Goal: Task Accomplishment & Management: Manage account settings

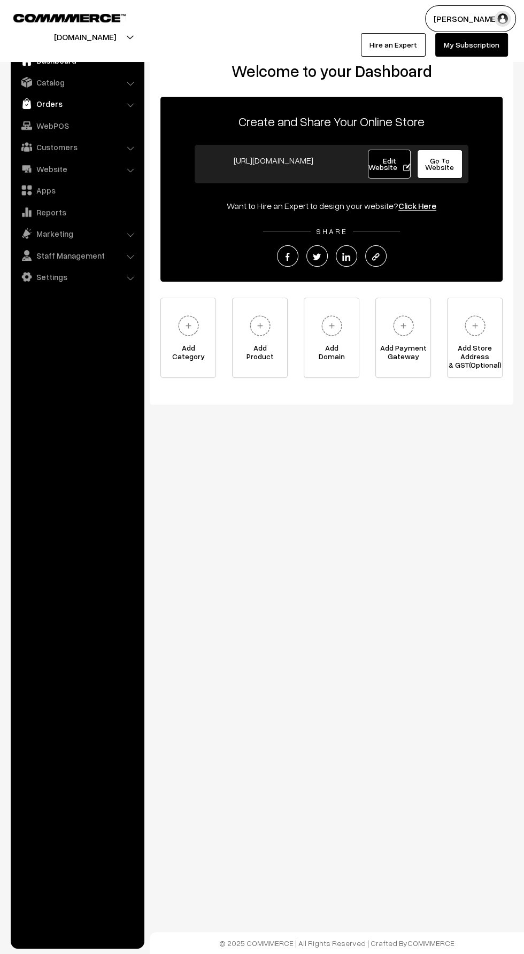
click at [26, 103] on img at bounding box center [26, 103] width 11 height 11
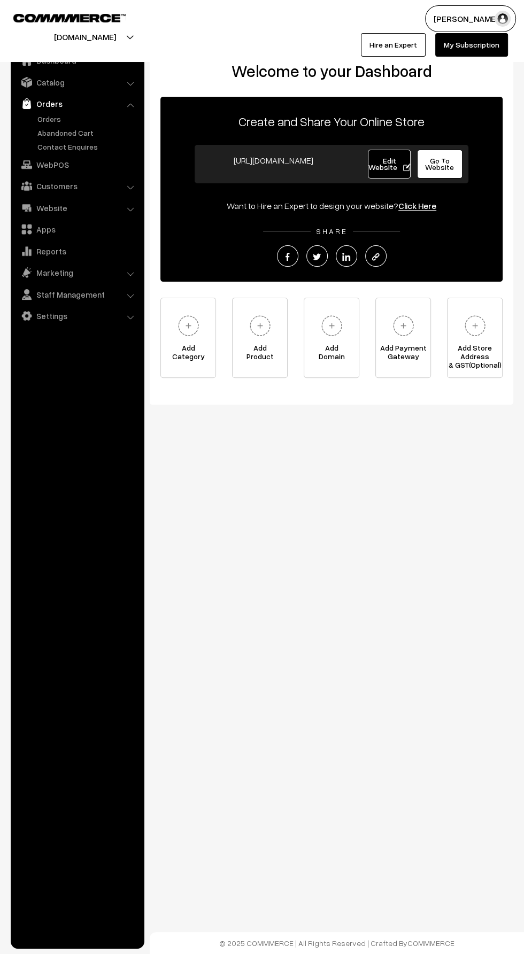
click at [34, 108] on link "Orders" at bounding box center [76, 103] width 127 height 19
click at [40, 117] on link "Orders" at bounding box center [88, 118] width 106 height 11
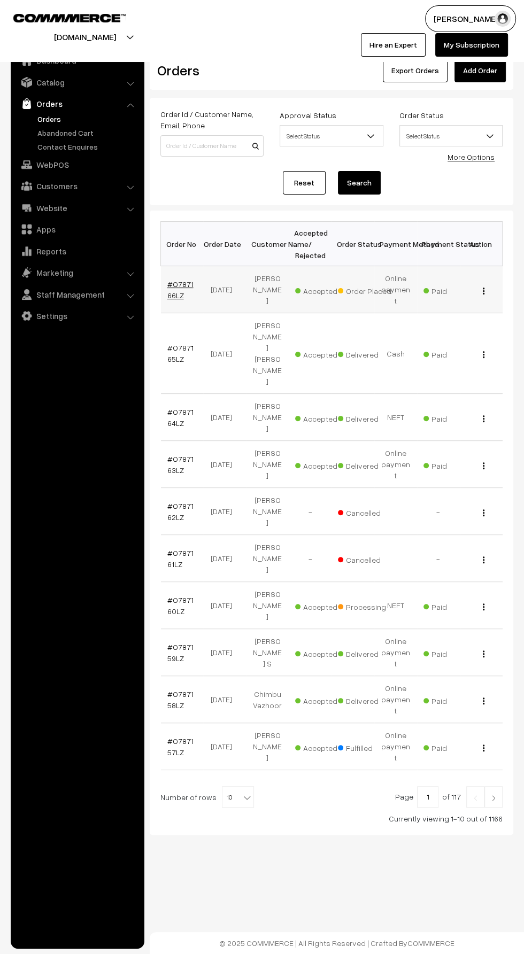
click at [191, 280] on link "#O787166LZ" at bounding box center [180, 290] width 26 height 20
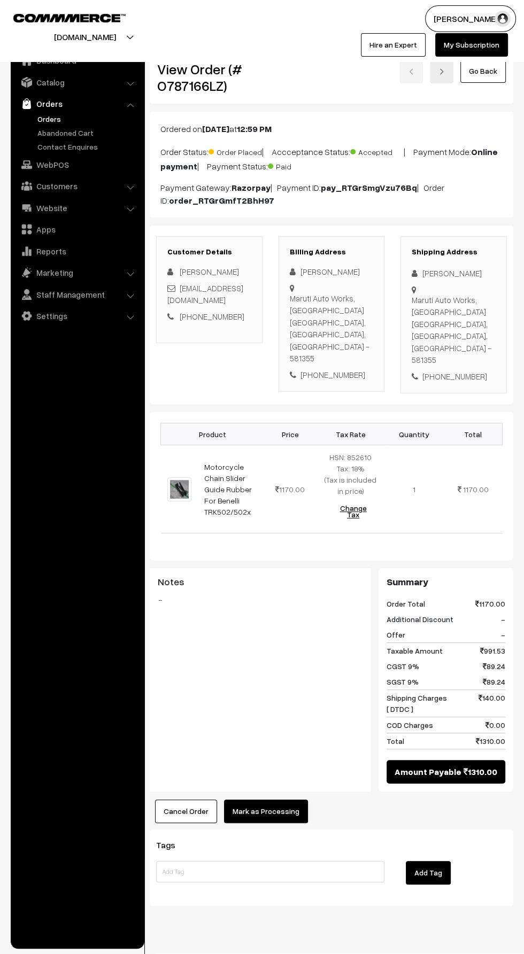
click at [250, 800] on button "Mark as Processing" at bounding box center [266, 812] width 84 height 24
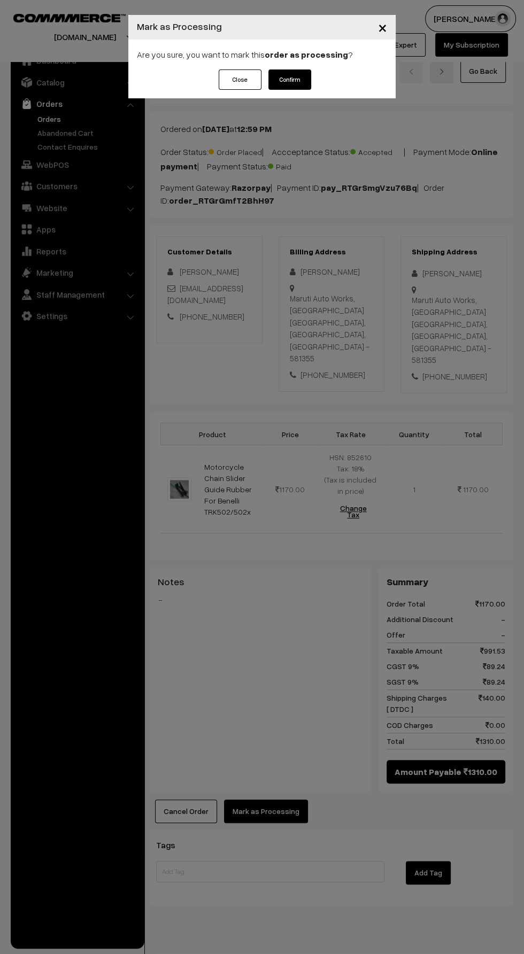
click at [308, 82] on button "Confirm" at bounding box center [289, 80] width 43 height 20
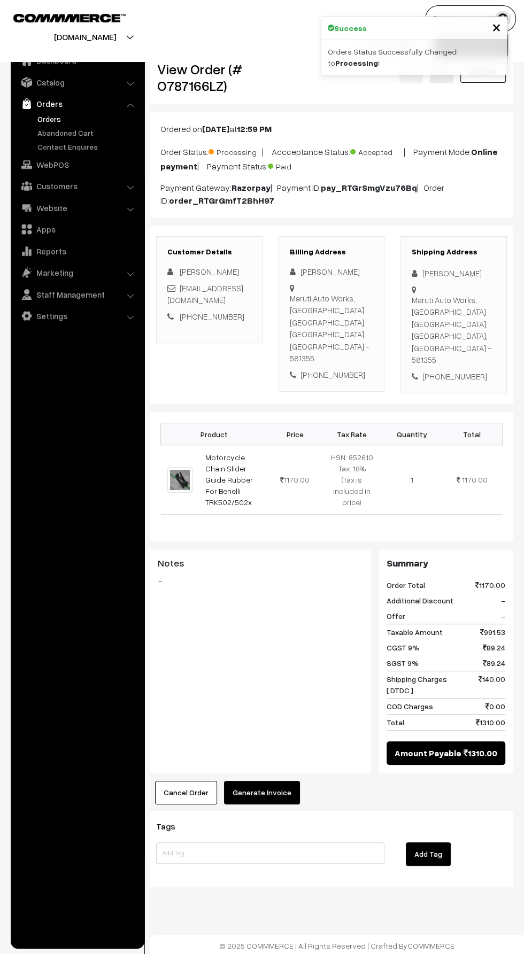
click at [250, 781] on button "Generate Invoice" at bounding box center [262, 793] width 76 height 24
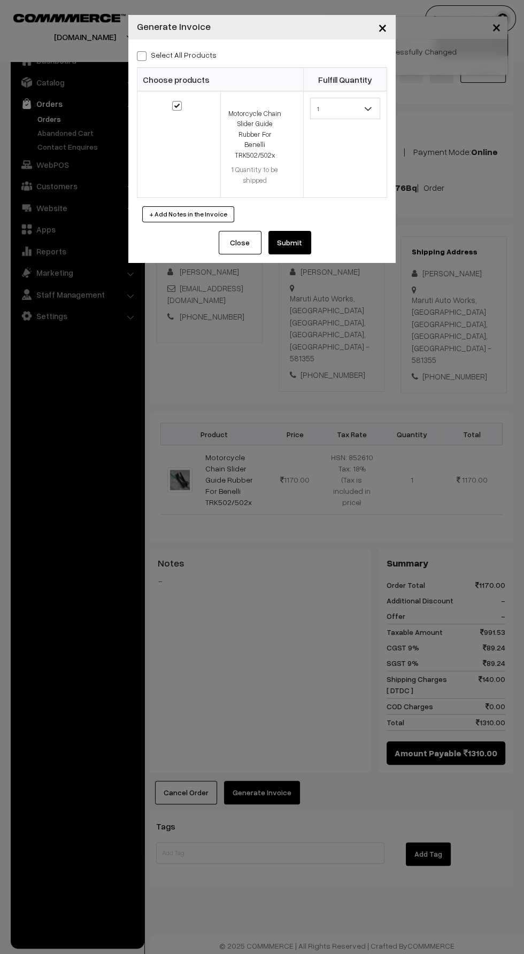
click at [300, 242] on button "Submit" at bounding box center [289, 243] width 43 height 24
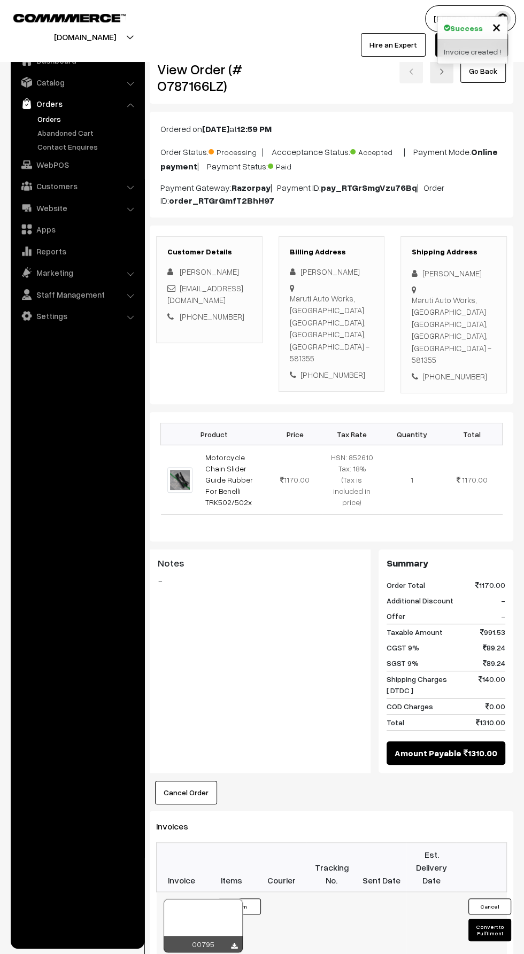
click at [489, 919] on button "Convert to Fulfilment" at bounding box center [489, 930] width 43 height 22
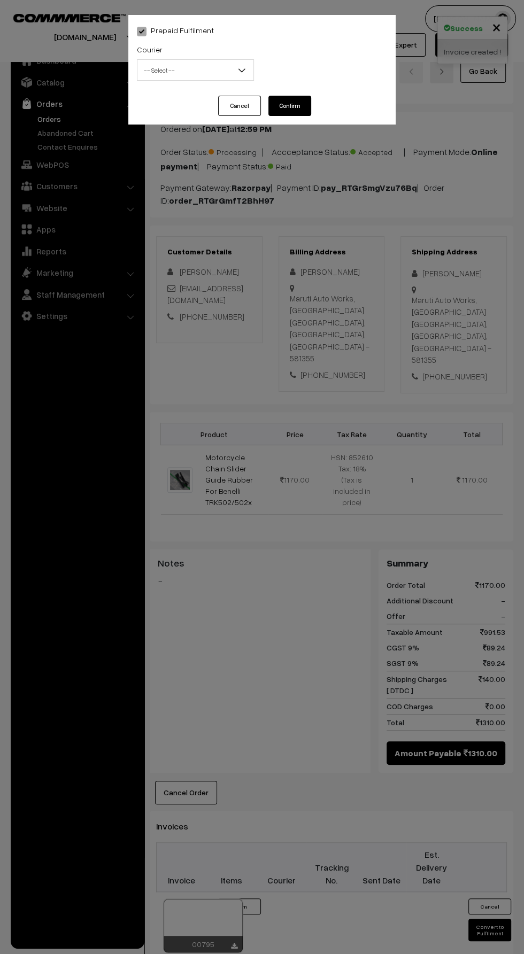
click at [238, 69] on b at bounding box center [241, 70] width 11 height 11
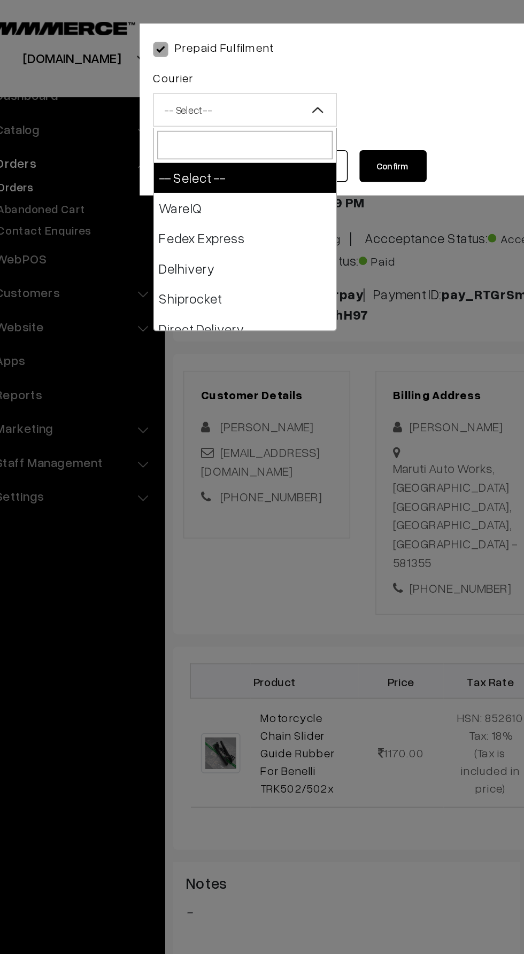
select select "1"
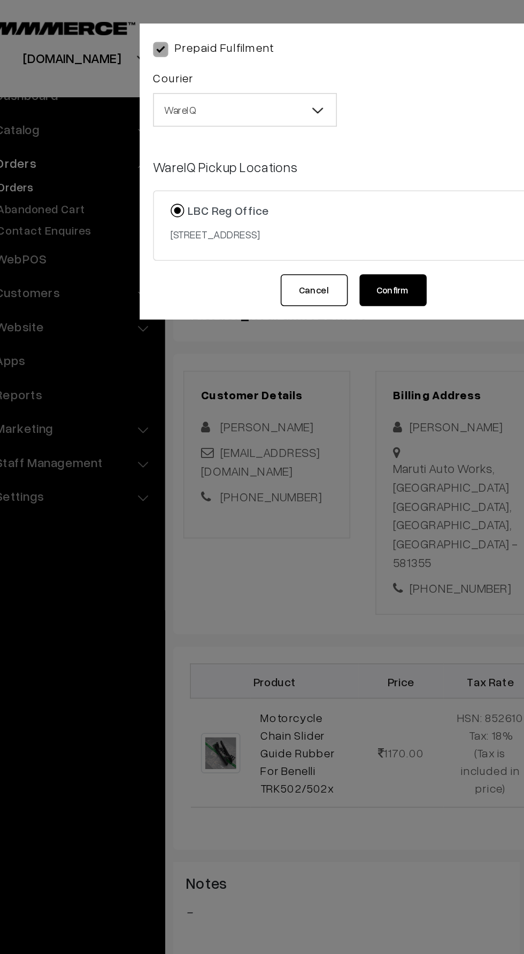
click at [305, 192] on button "Confirm" at bounding box center [289, 185] width 43 height 20
